Goal: Transaction & Acquisition: Download file/media

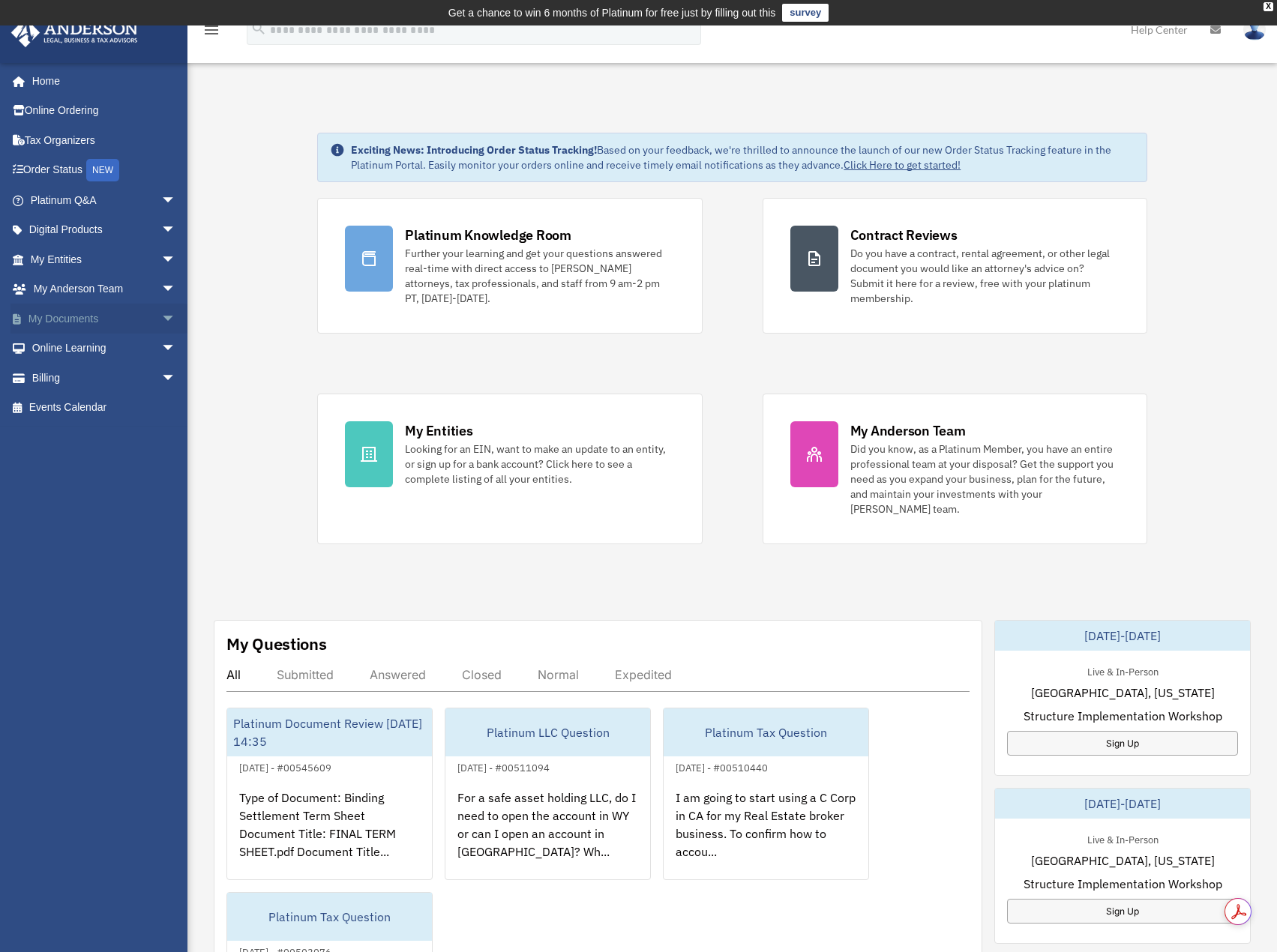
click at [143, 313] on link "My Documents arrow_drop_down" at bounding box center [104, 318] width 188 height 30
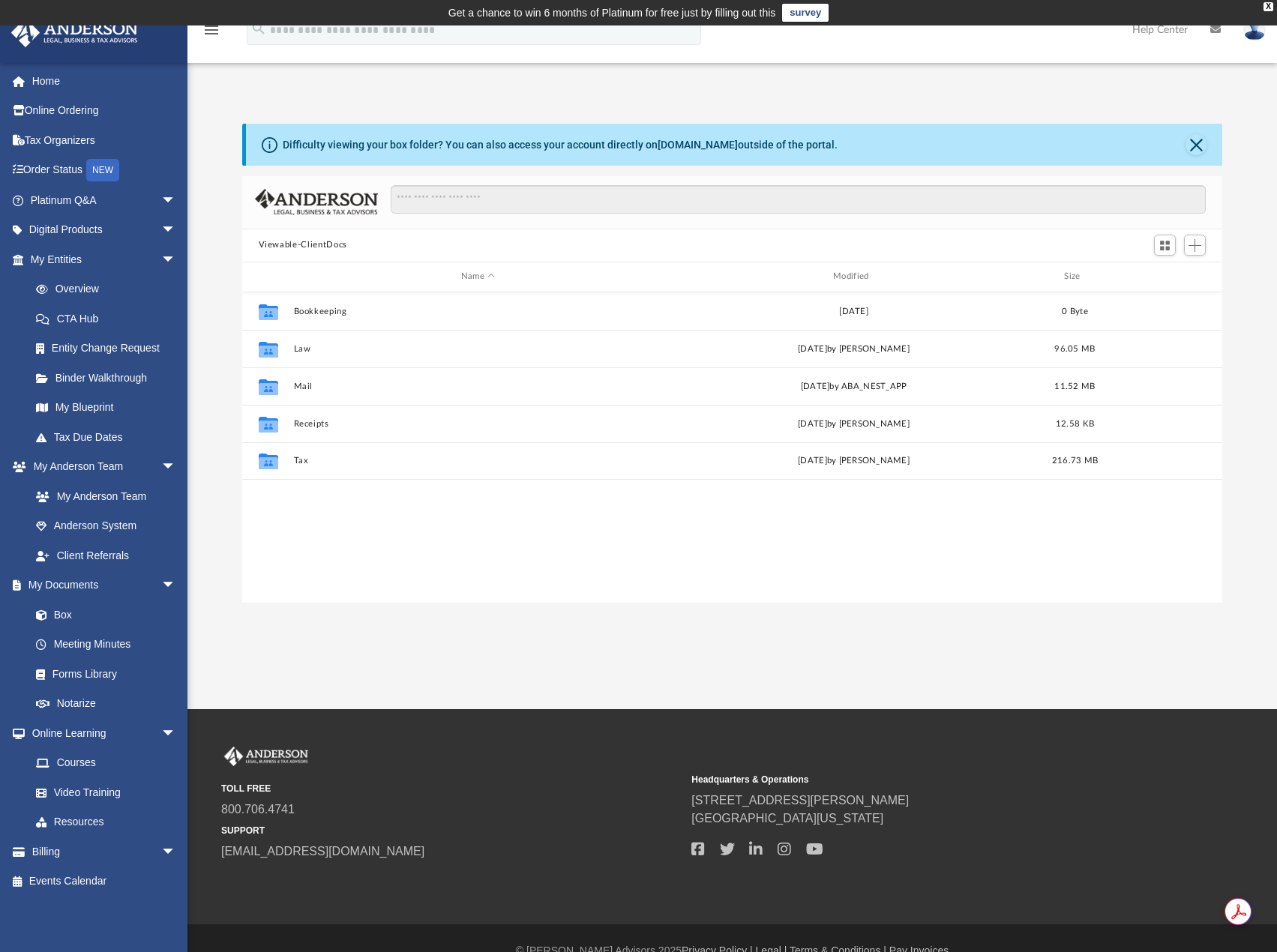
scroll to position [330, 969]
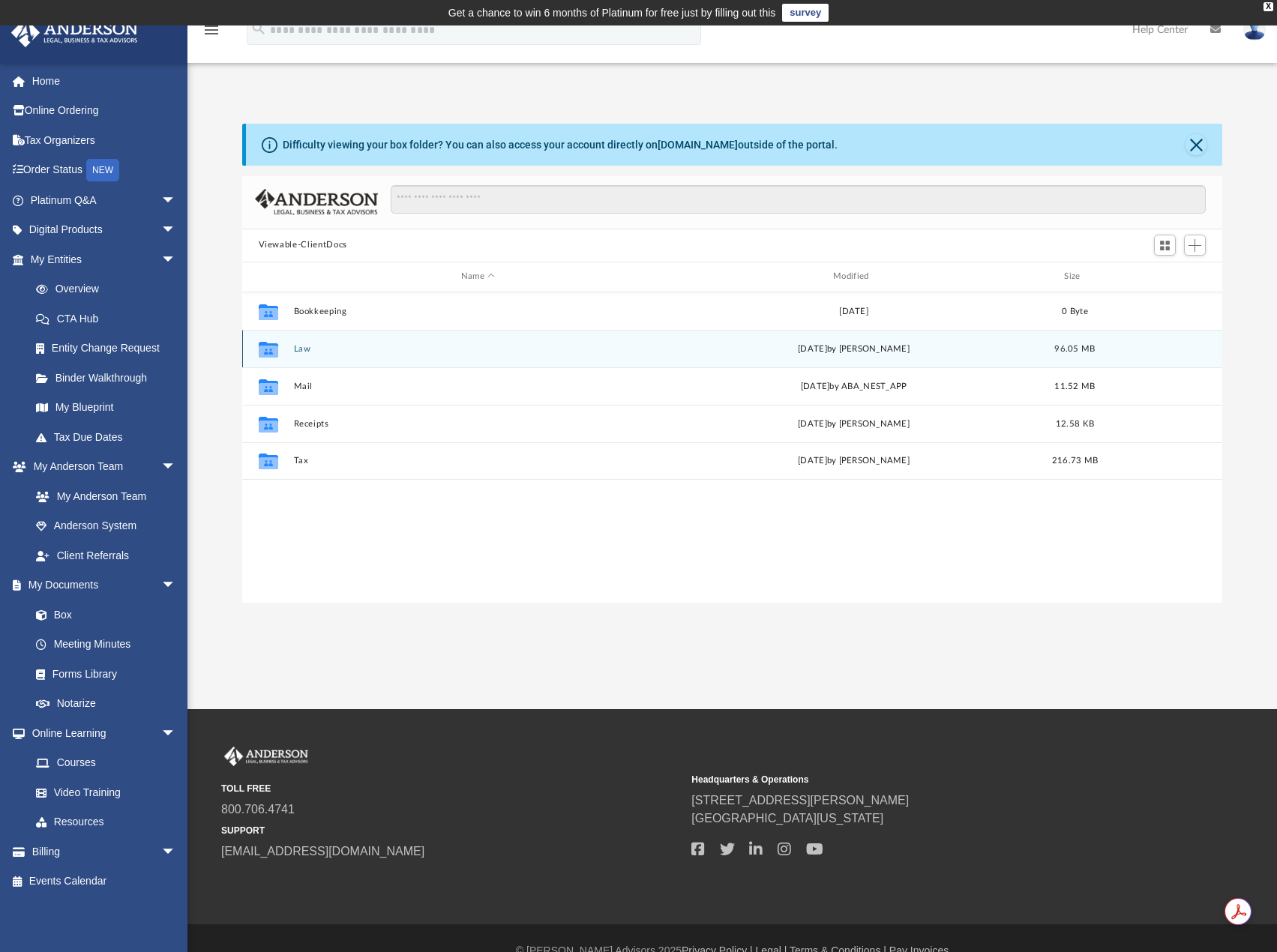
click at [296, 347] on button "Law" at bounding box center [477, 349] width 369 height 10
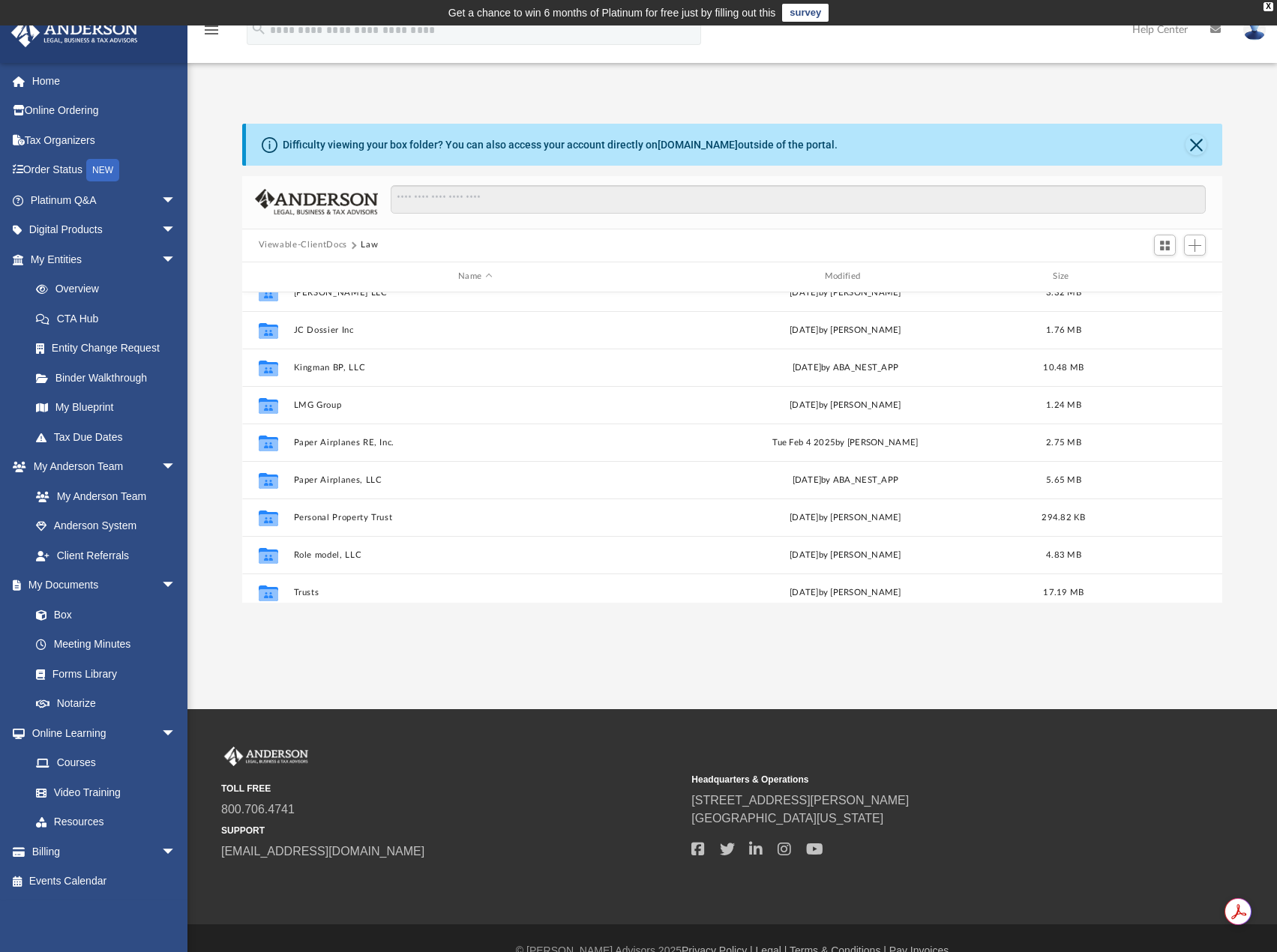
scroll to position [215, 0]
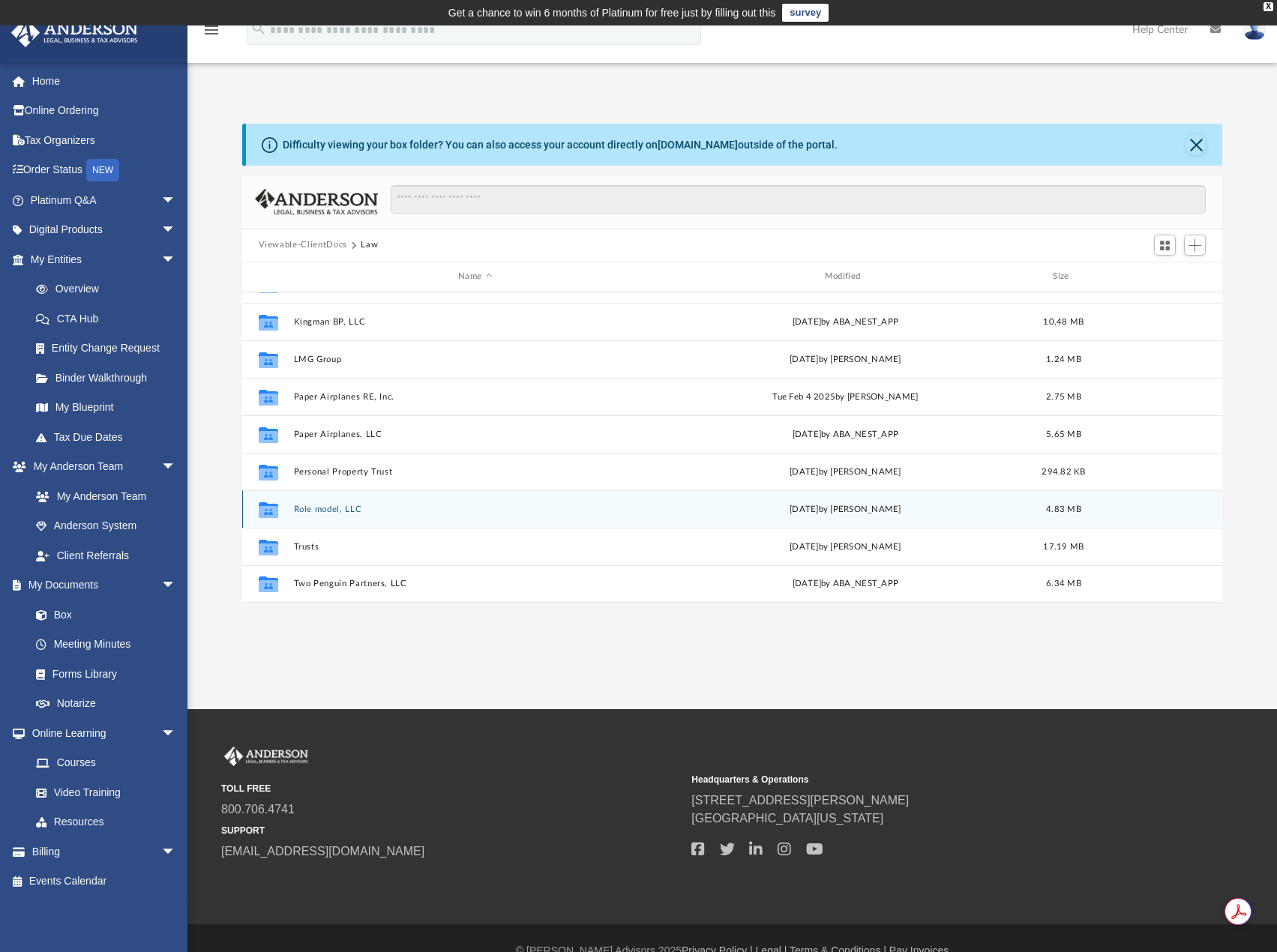
click at [343, 503] on div "Collaborated Folder Role model, LLC [DATE] by [PERSON_NAME] 4.83 MB" at bounding box center [732, 508] width 981 height 38
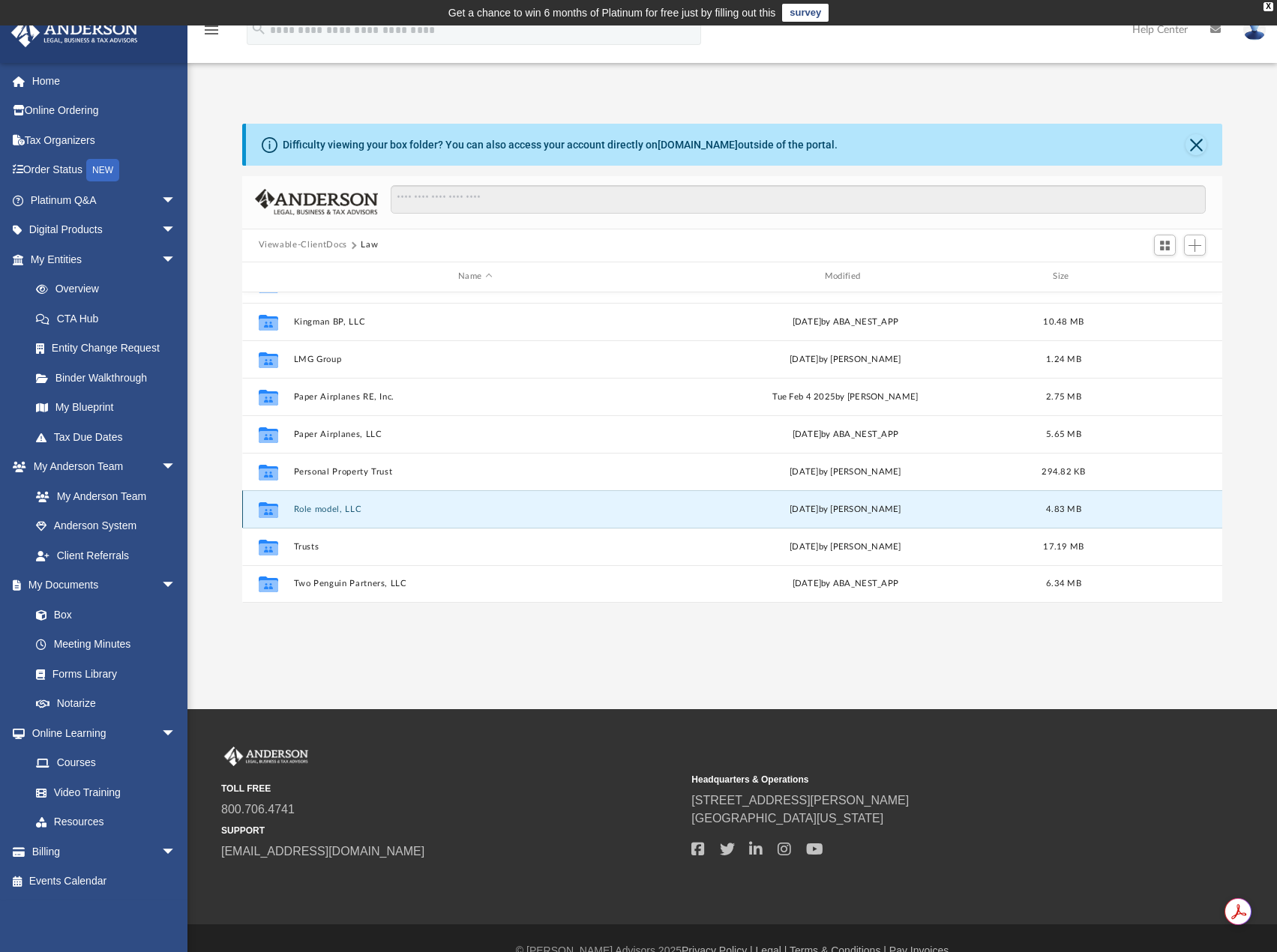
click at [343, 509] on button "Role model, LLC" at bounding box center [475, 509] width 363 height 10
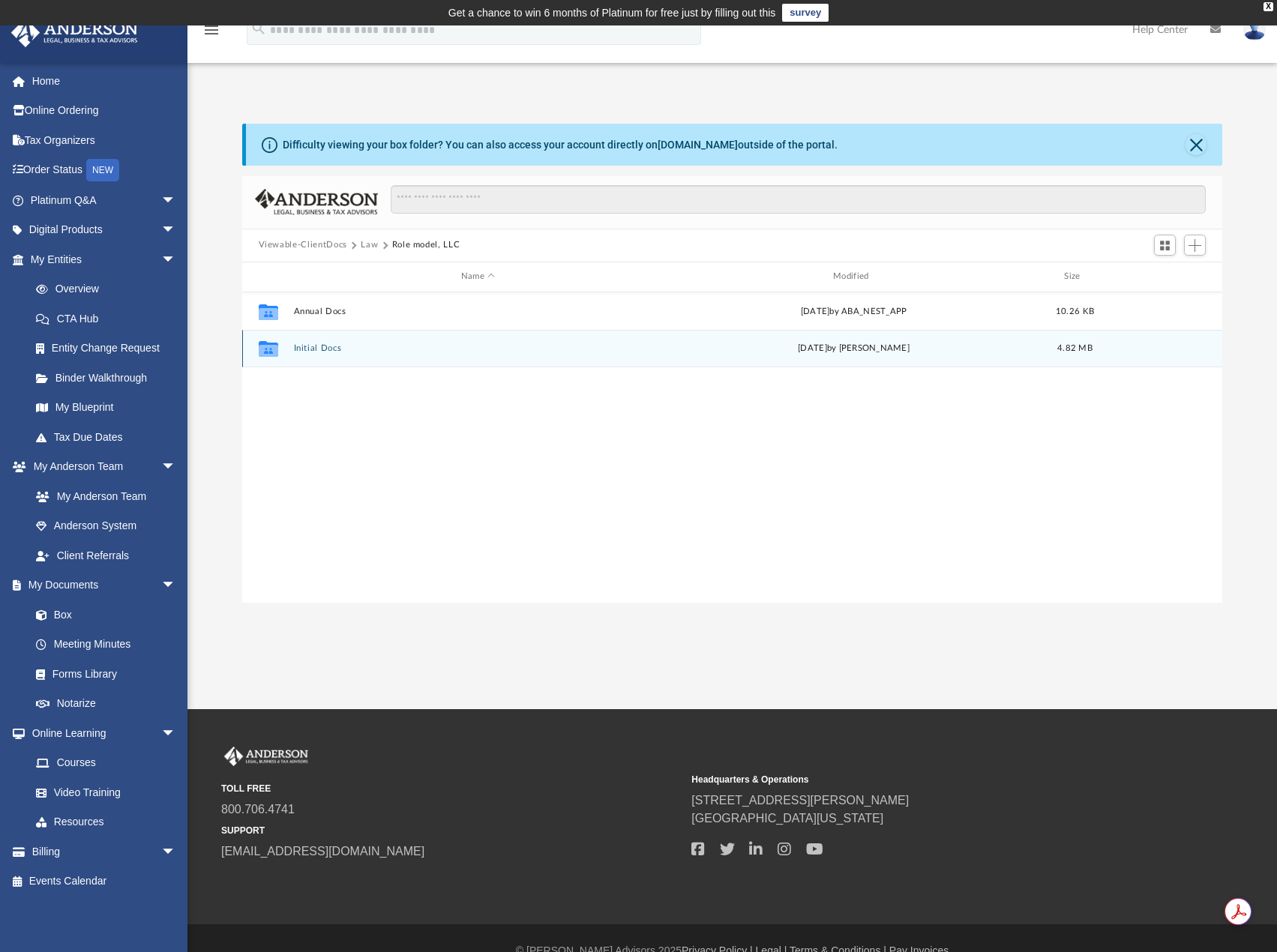
click at [313, 343] on button "Initial Docs" at bounding box center [477, 348] width 369 height 10
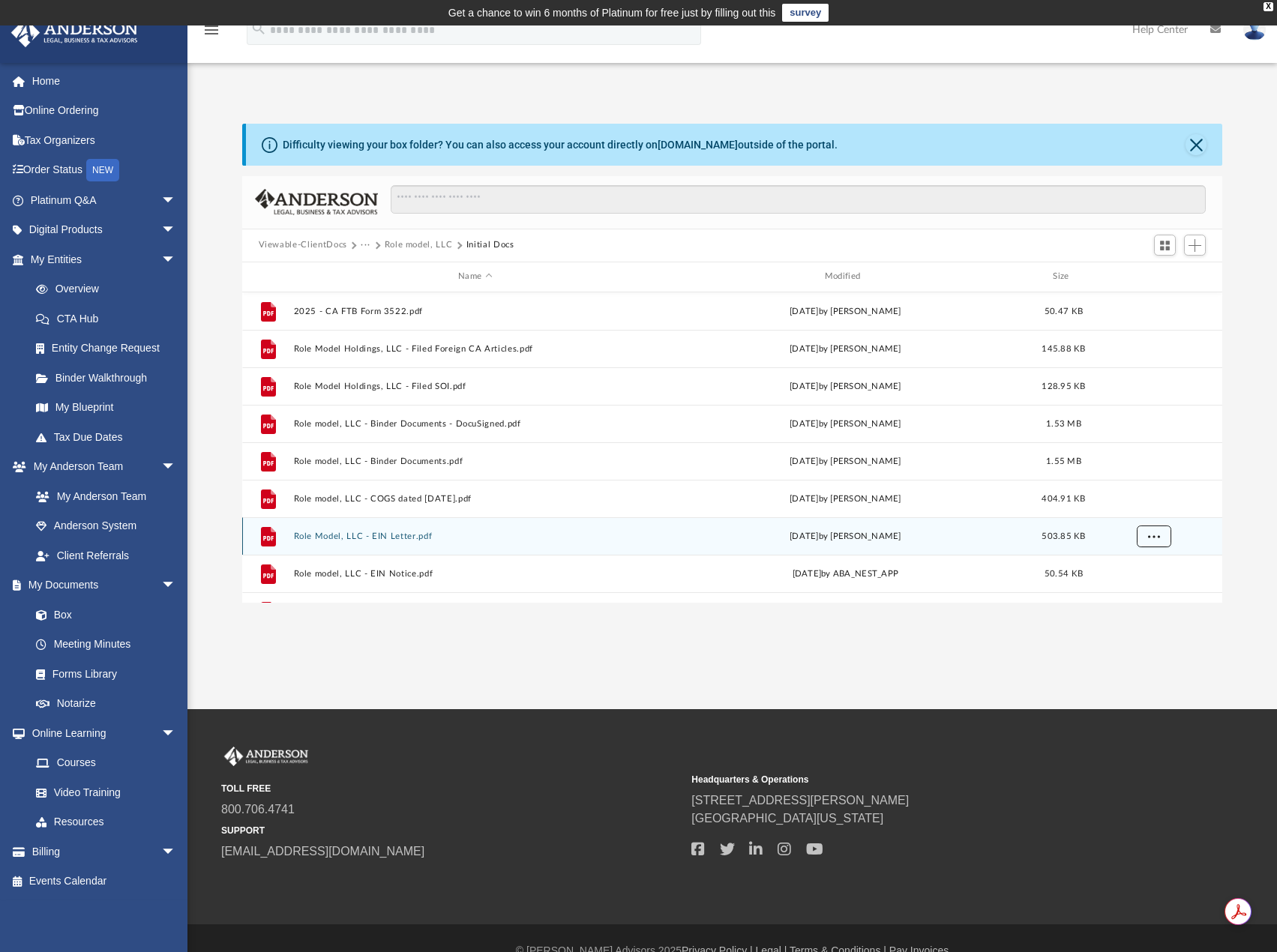
click at [1157, 536] on span "More options" at bounding box center [1153, 536] width 12 height 8
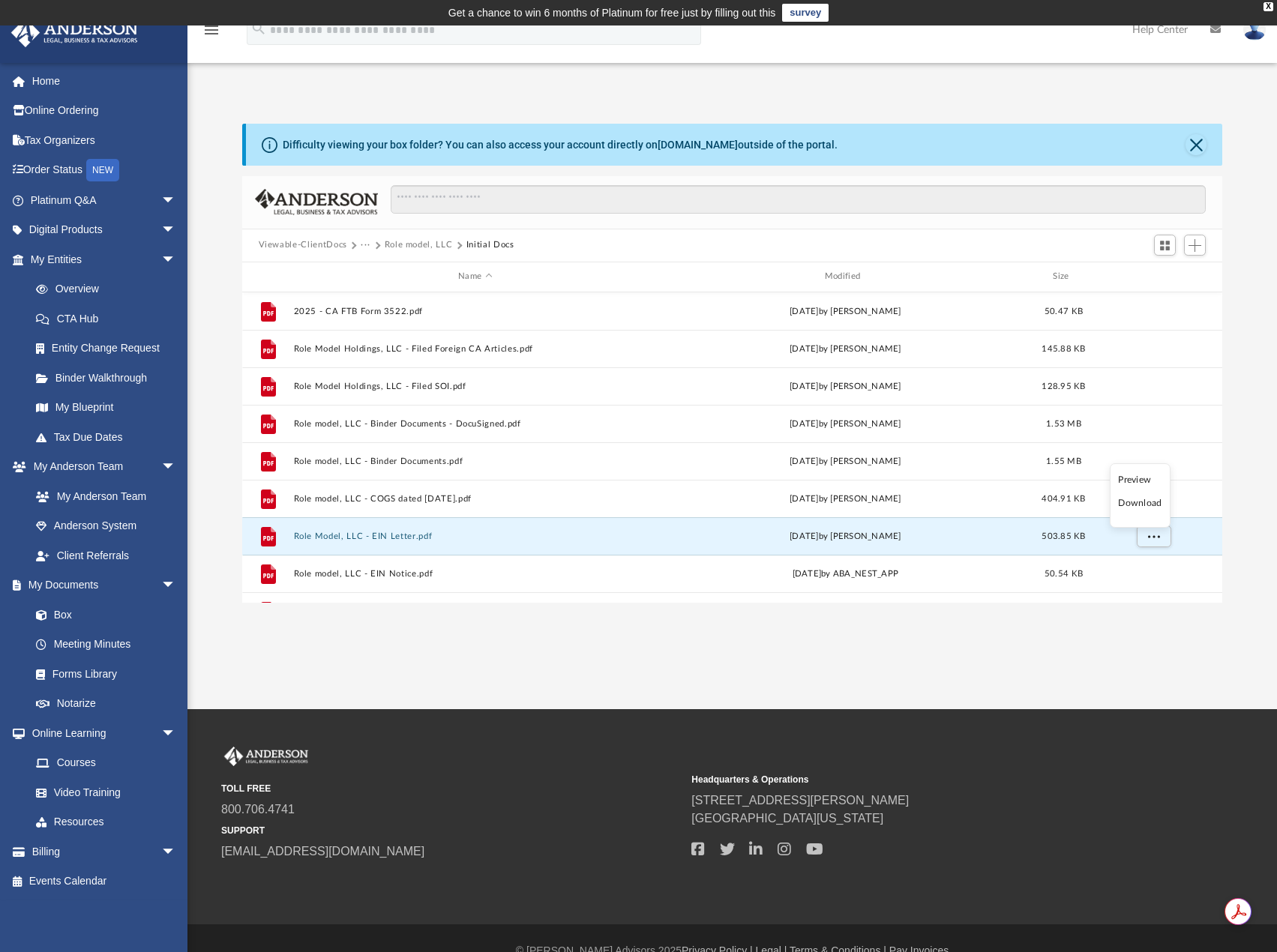
click at [1143, 504] on li "Download" at bounding box center [1139, 504] width 43 height 16
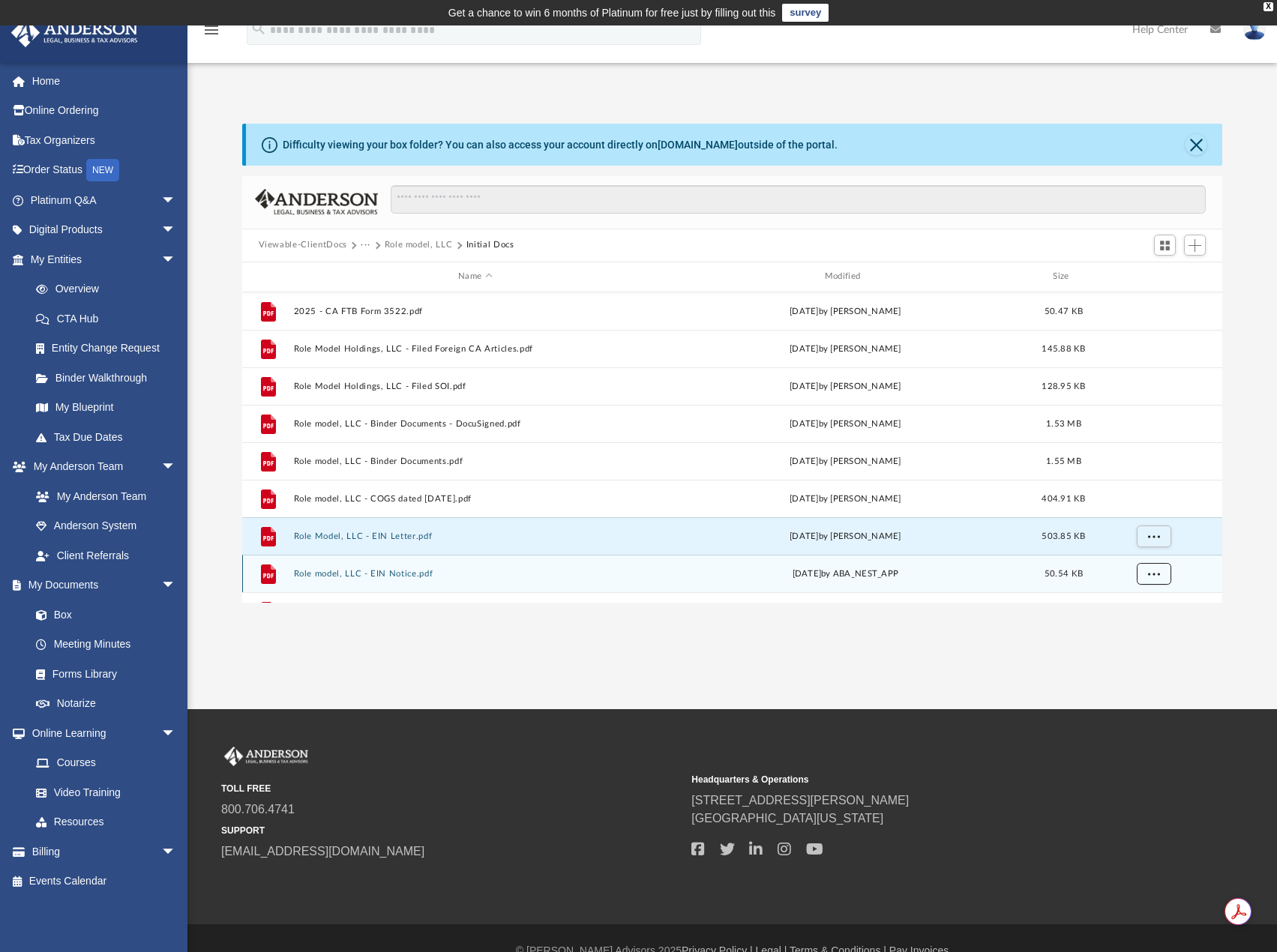
click at [1153, 572] on span "More options" at bounding box center [1153, 573] width 12 height 8
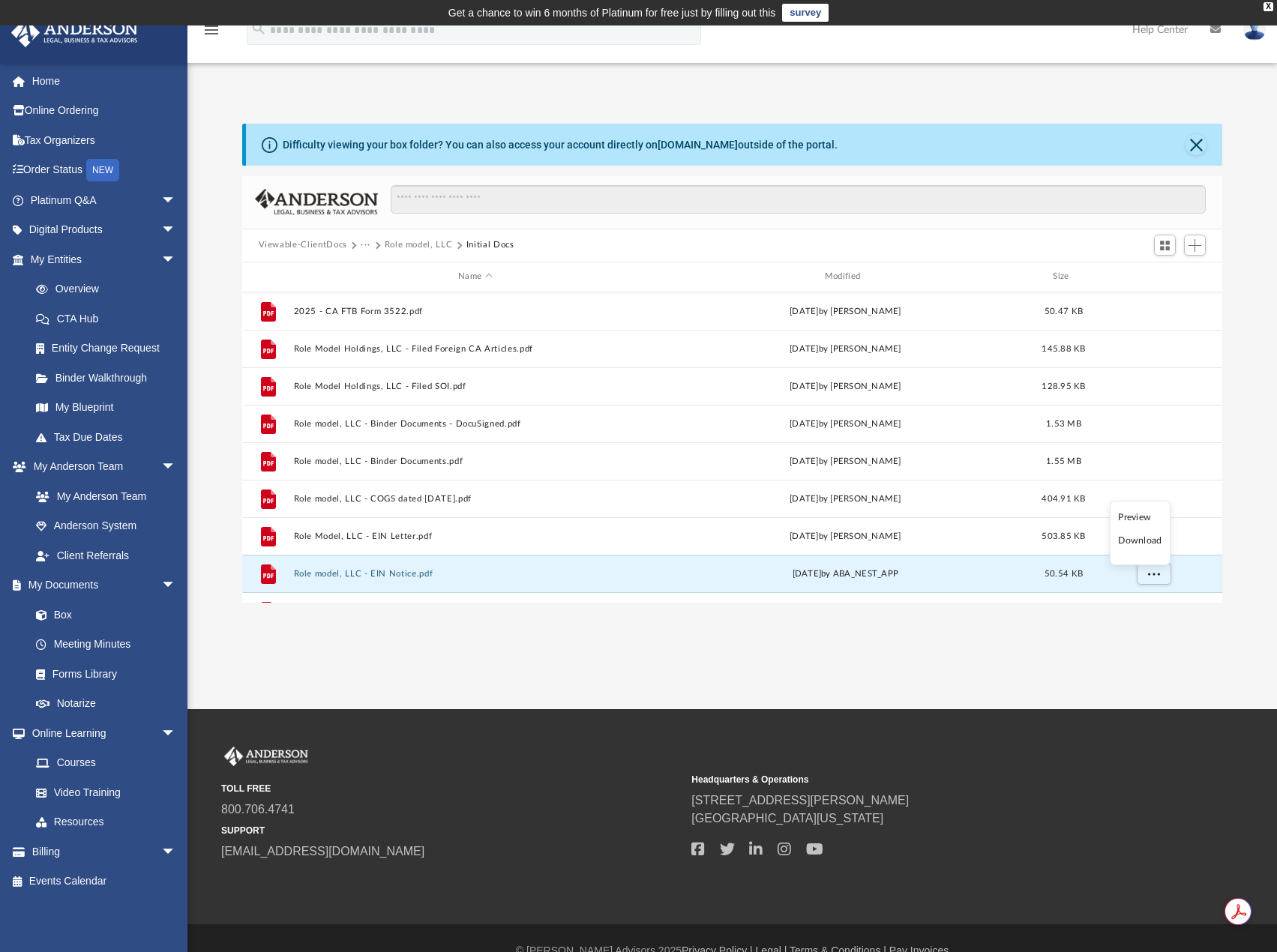
click at [1148, 543] on li "Download" at bounding box center [1139, 541] width 43 height 16
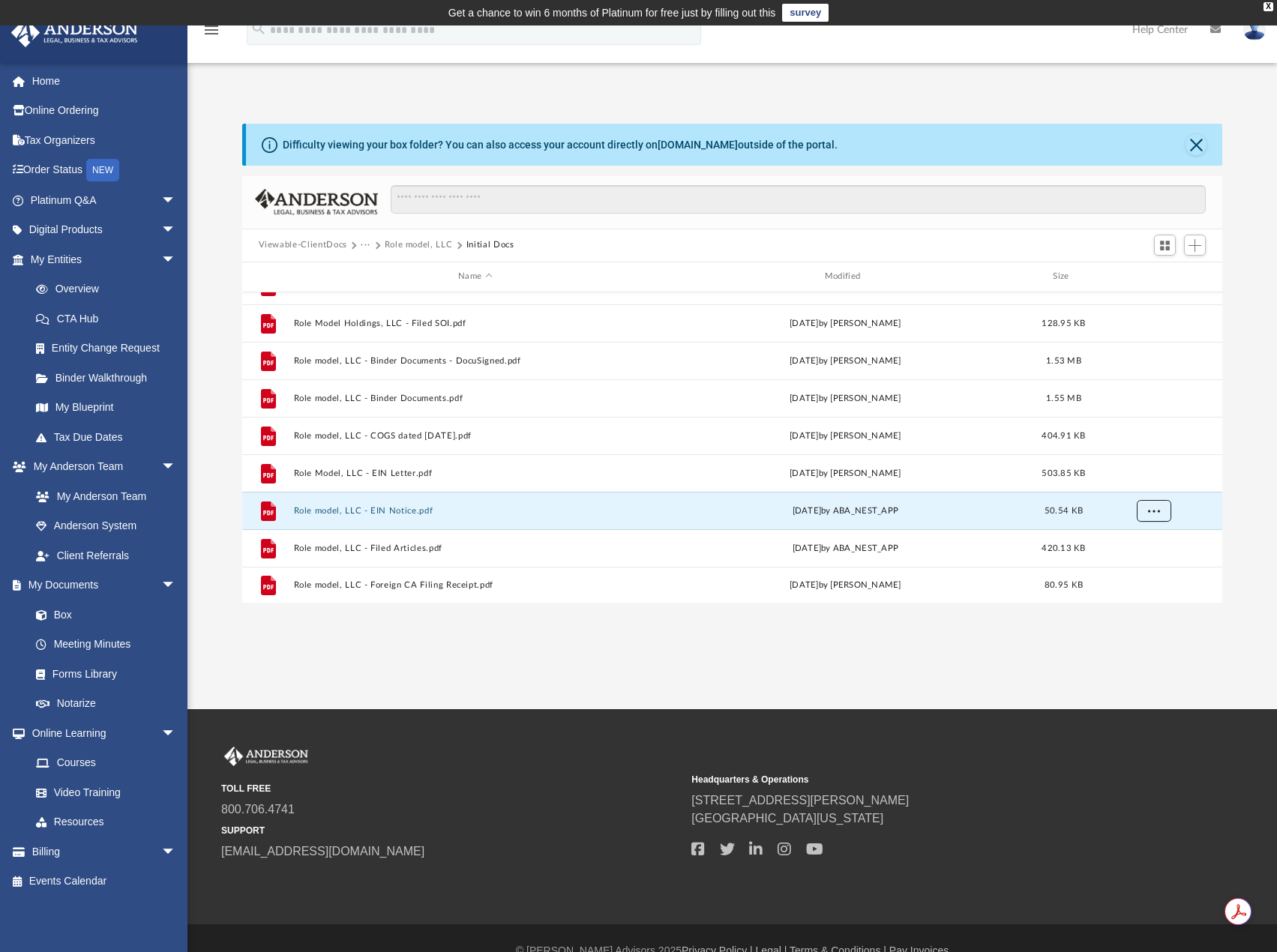
scroll to position [65, 0]
